Goal: Task Accomplishment & Management: Use online tool/utility

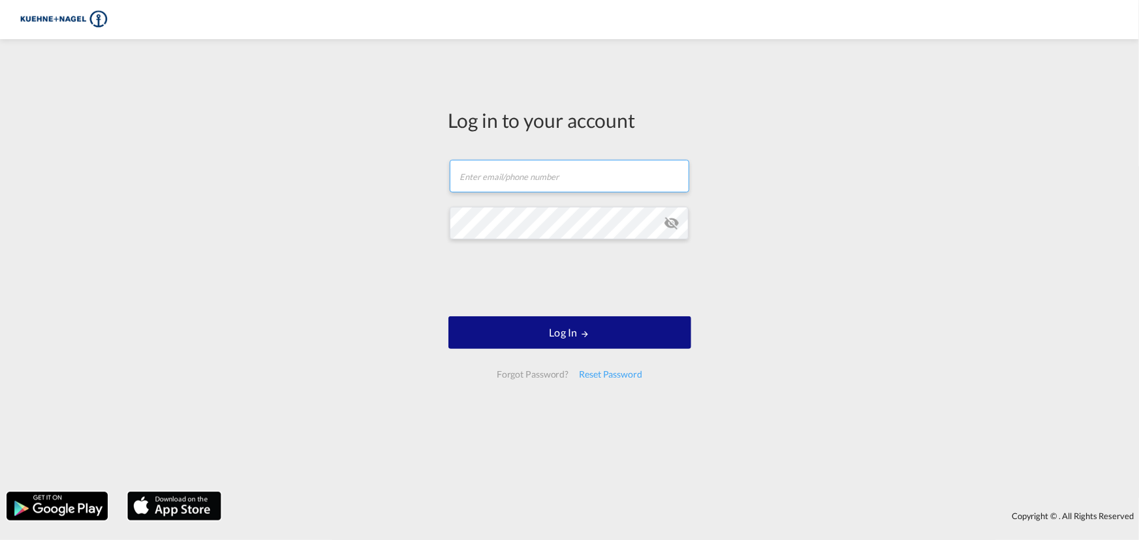
type input "[EMAIL_ADDRESS][PERSON_NAME][DOMAIN_NAME]"
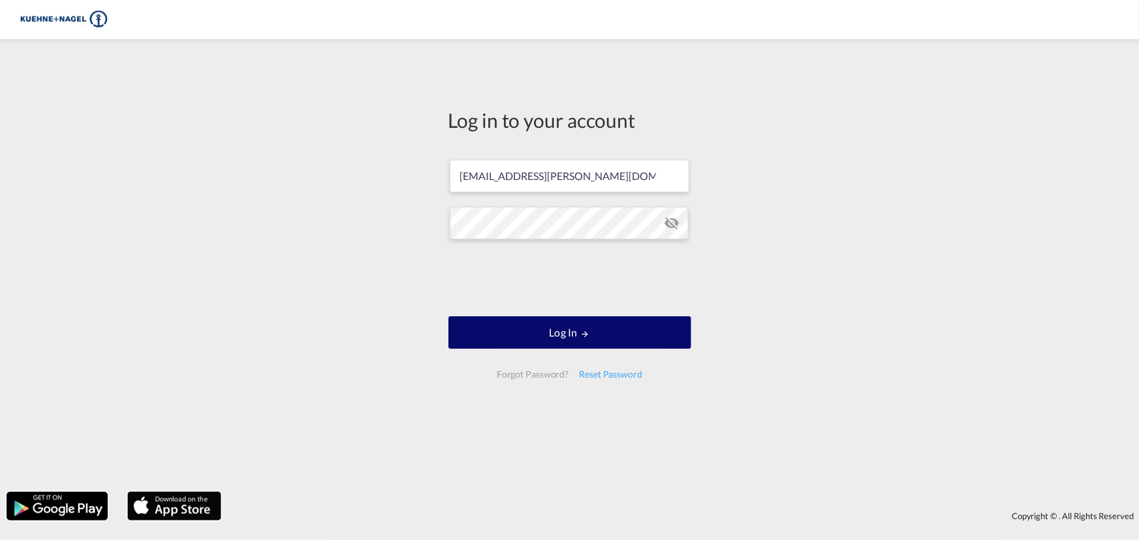
click at [561, 328] on button "Log In" at bounding box center [569, 332] width 243 height 33
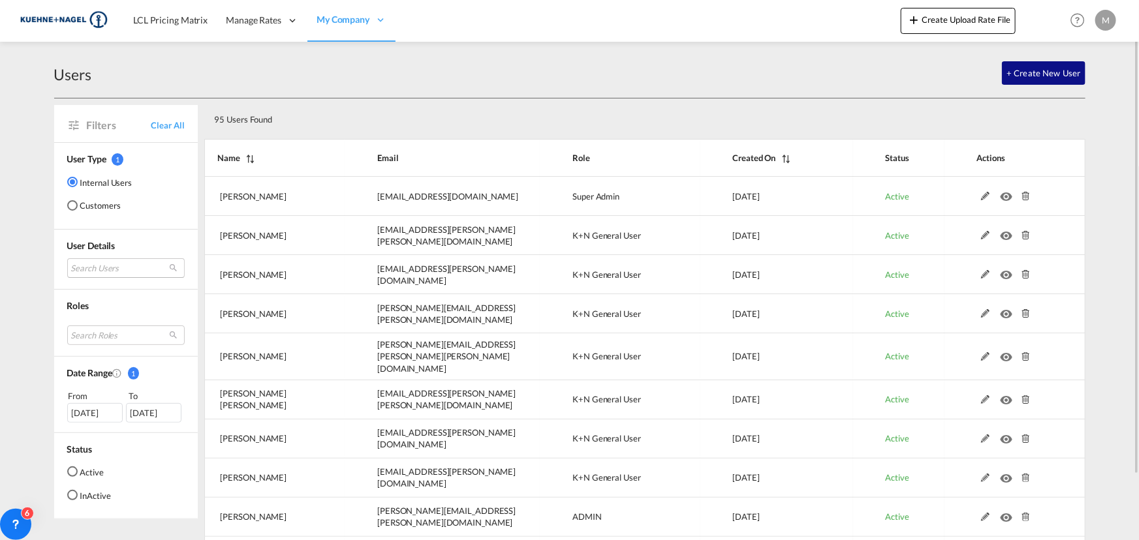
click at [93, 267] on body "LCL Pricing Matrix Manage Rates Contract Rates [GEOGRAPHIC_DATA] My Rate Files …" at bounding box center [569, 270] width 1139 height 540
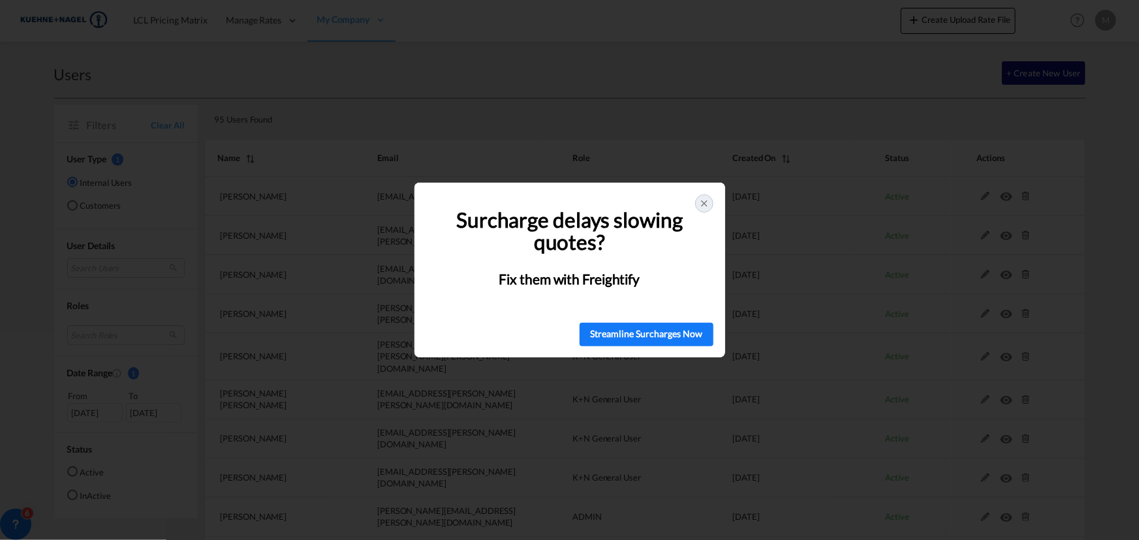
click at [700, 200] on icon at bounding box center [704, 203] width 10 height 10
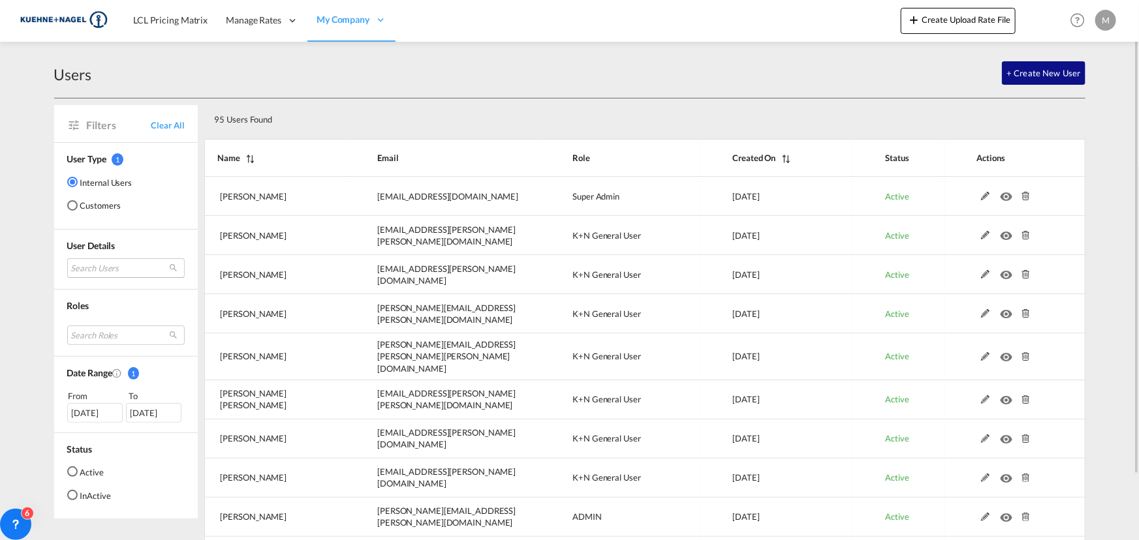
click at [172, 267] on md-select "Search Users [PERSON_NAME] [PERSON_NAME][EMAIL_ADDRESS][DOMAIN_NAME] [PERSON_NA…" at bounding box center [125, 268] width 117 height 20
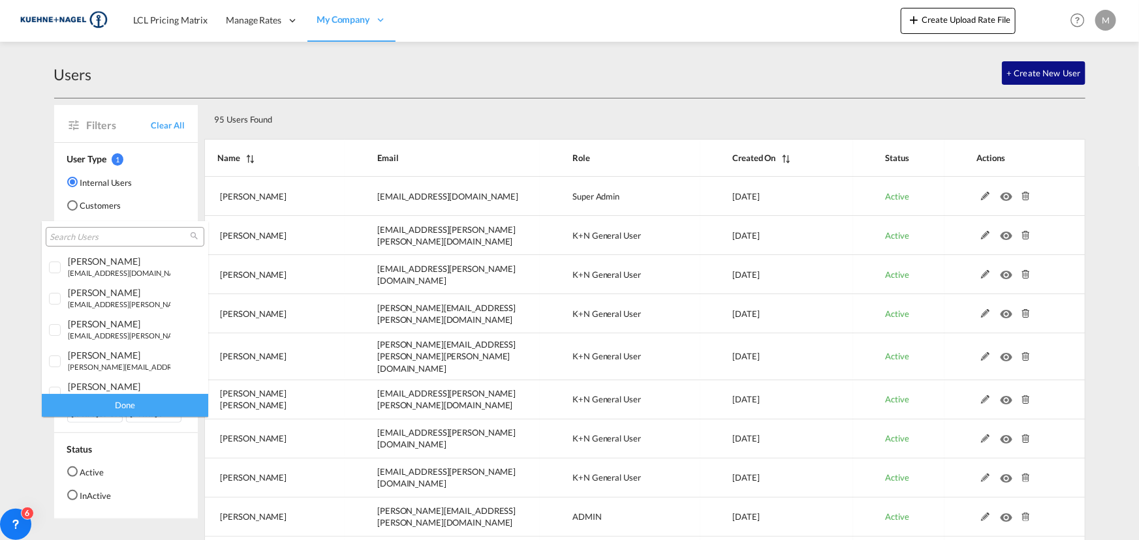
click at [108, 234] on input "search" at bounding box center [120, 238] width 140 height 12
type input "pascal"
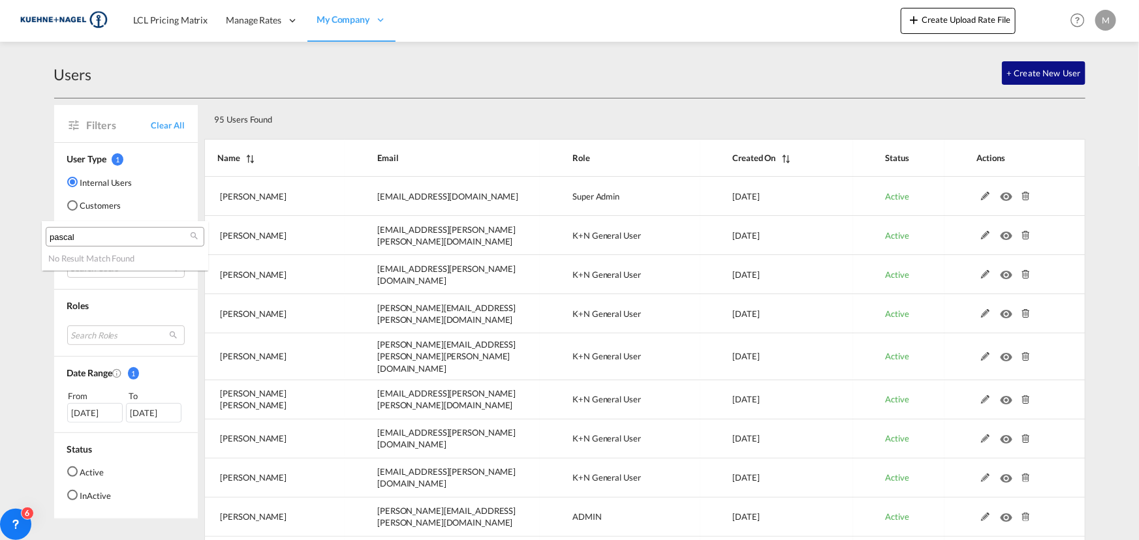
drag, startPoint x: 84, startPoint y: 236, endPoint x: 39, endPoint y: 235, distance: 45.0
click at [39, 235] on body "LCL Pricing Matrix Manage Rates Contract Rates [GEOGRAPHIC_DATA] My Rate Files …" at bounding box center [569, 270] width 1139 height 540
click at [515, 62] on md-backdrop at bounding box center [569, 270] width 1139 height 540
click at [182, 18] on span "LCL Pricing Matrix" at bounding box center [170, 19] width 74 height 11
